Goal: Find specific page/section: Find specific page/section

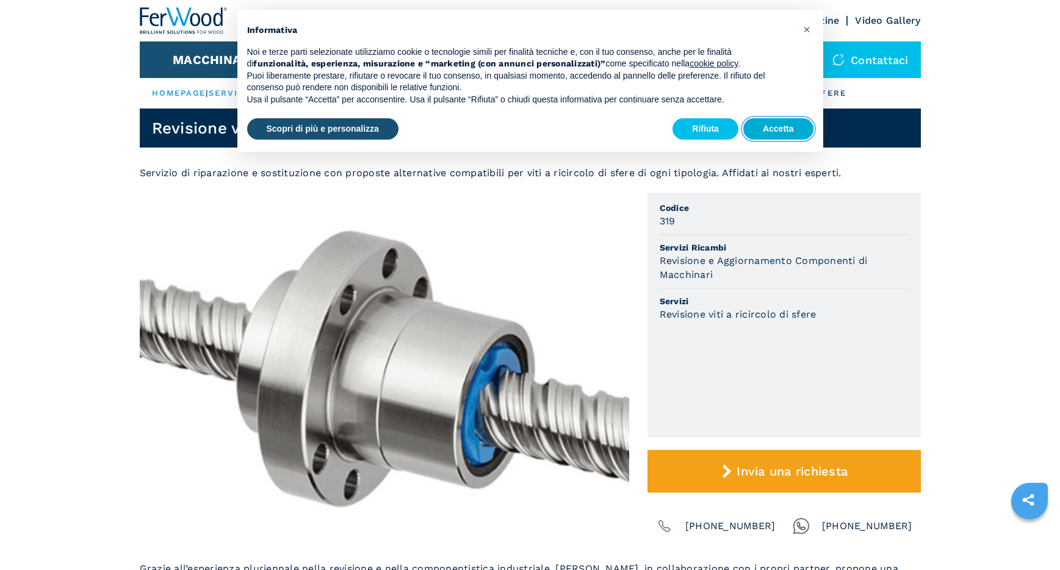
click at [761, 133] on button "Accetta" at bounding box center [778, 129] width 70 height 22
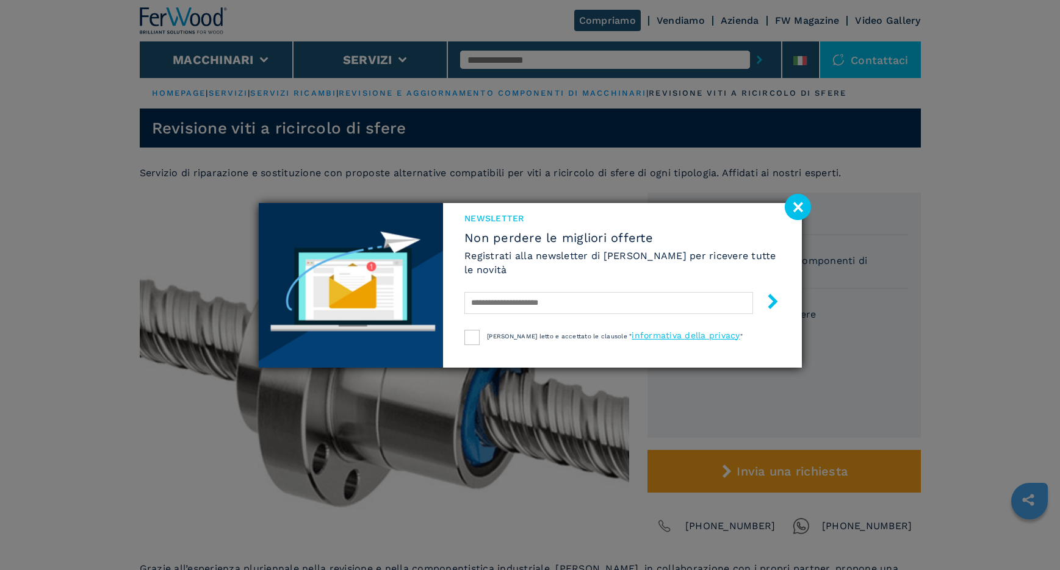
scroll to position [61, 0]
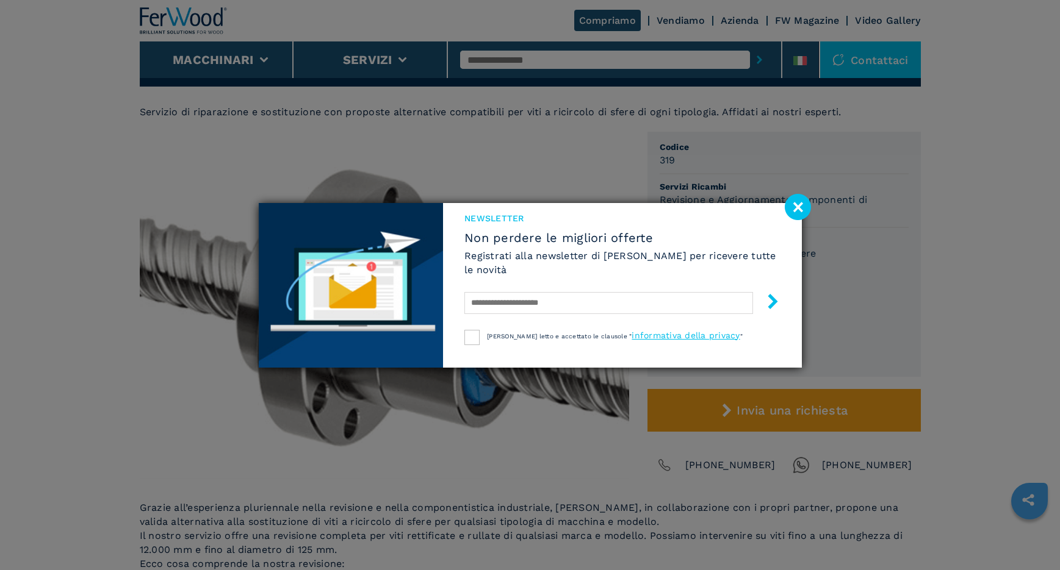
click at [790, 207] on image at bounding box center [798, 207] width 26 height 26
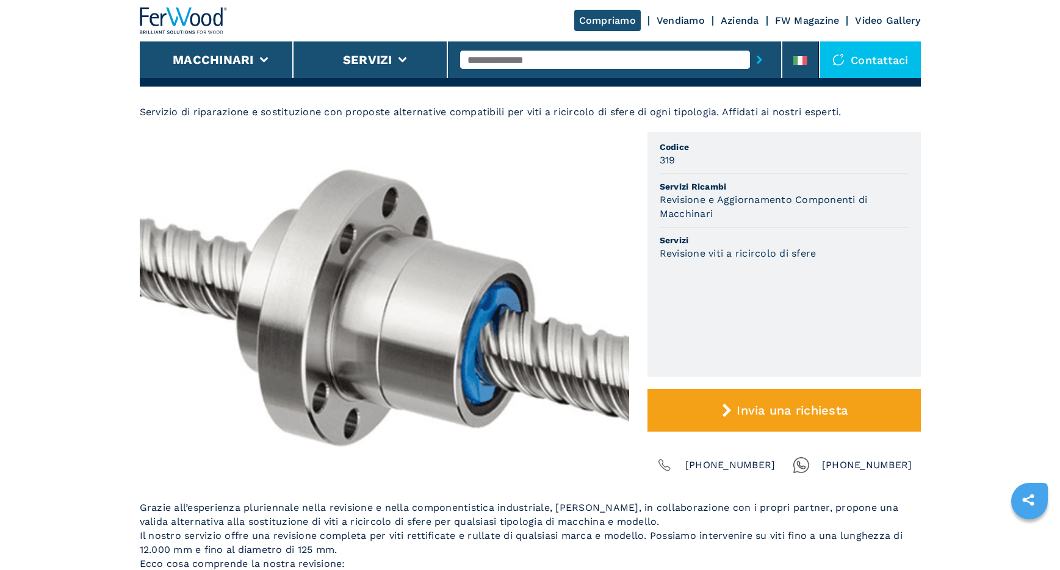
click at [693, 23] on link "Vendiamo" at bounding box center [680, 21] width 48 height 12
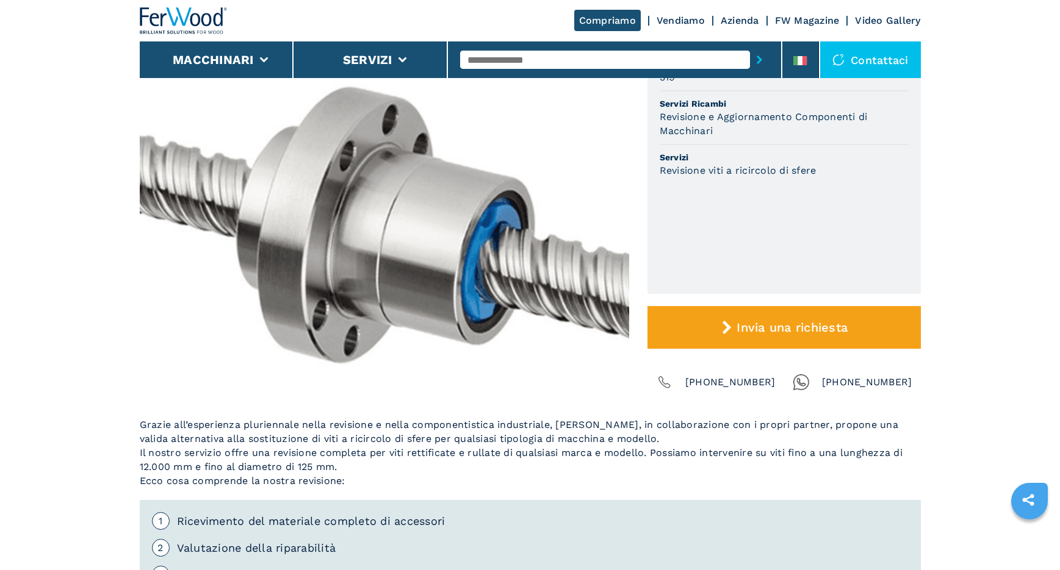
scroll to position [122, 0]
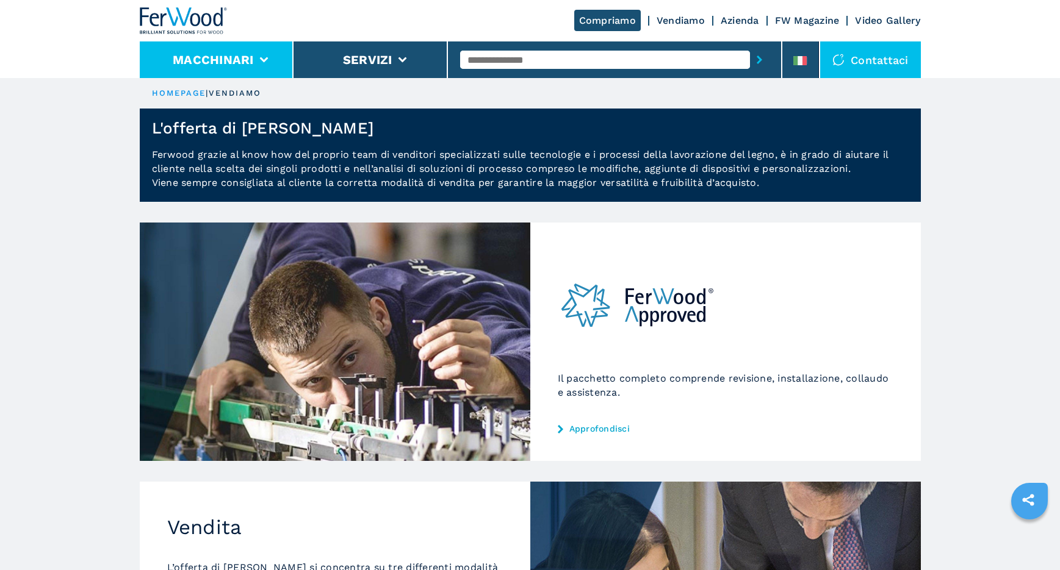
click at [256, 65] on li "Macchinari" at bounding box center [217, 59] width 154 height 37
